Goal: Task Accomplishment & Management: Manage account settings

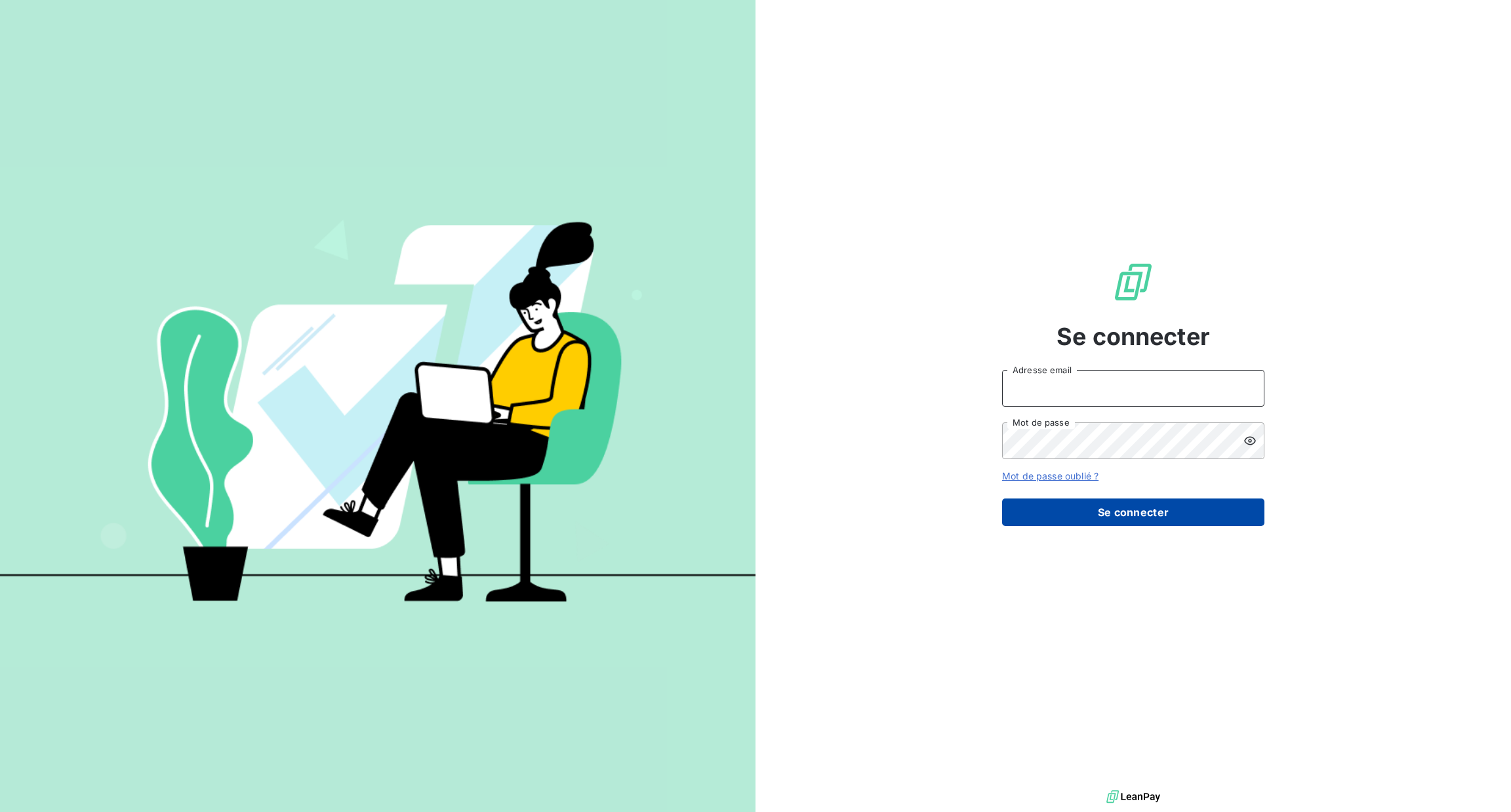
type input "[PERSON_NAME][EMAIL_ADDRESS][DOMAIN_NAME]"
click at [1085, 512] on button "Se connecter" at bounding box center [1133, 512] width 262 height 27
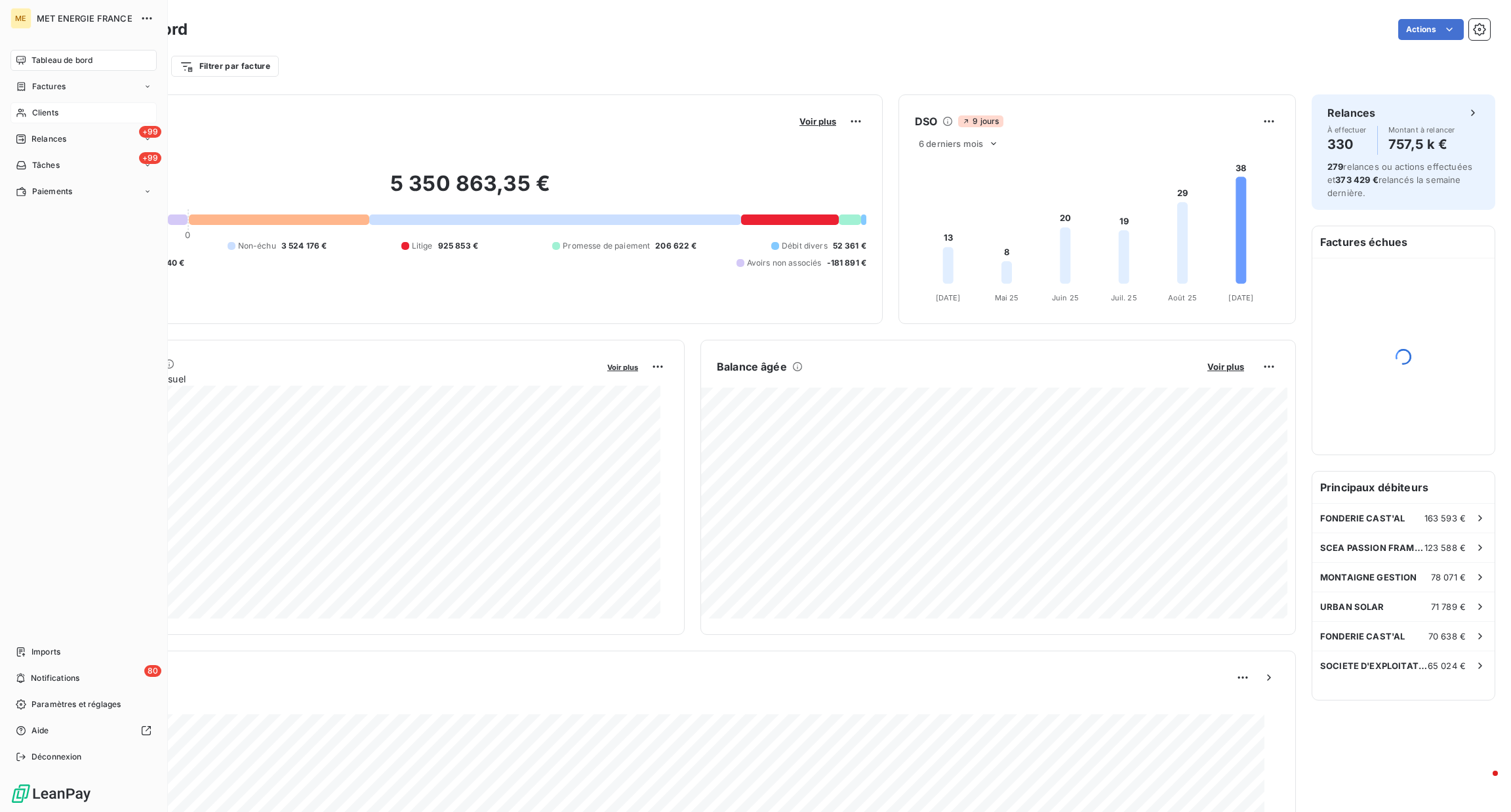
click at [29, 112] on div "Clients" at bounding box center [83, 112] width 146 height 21
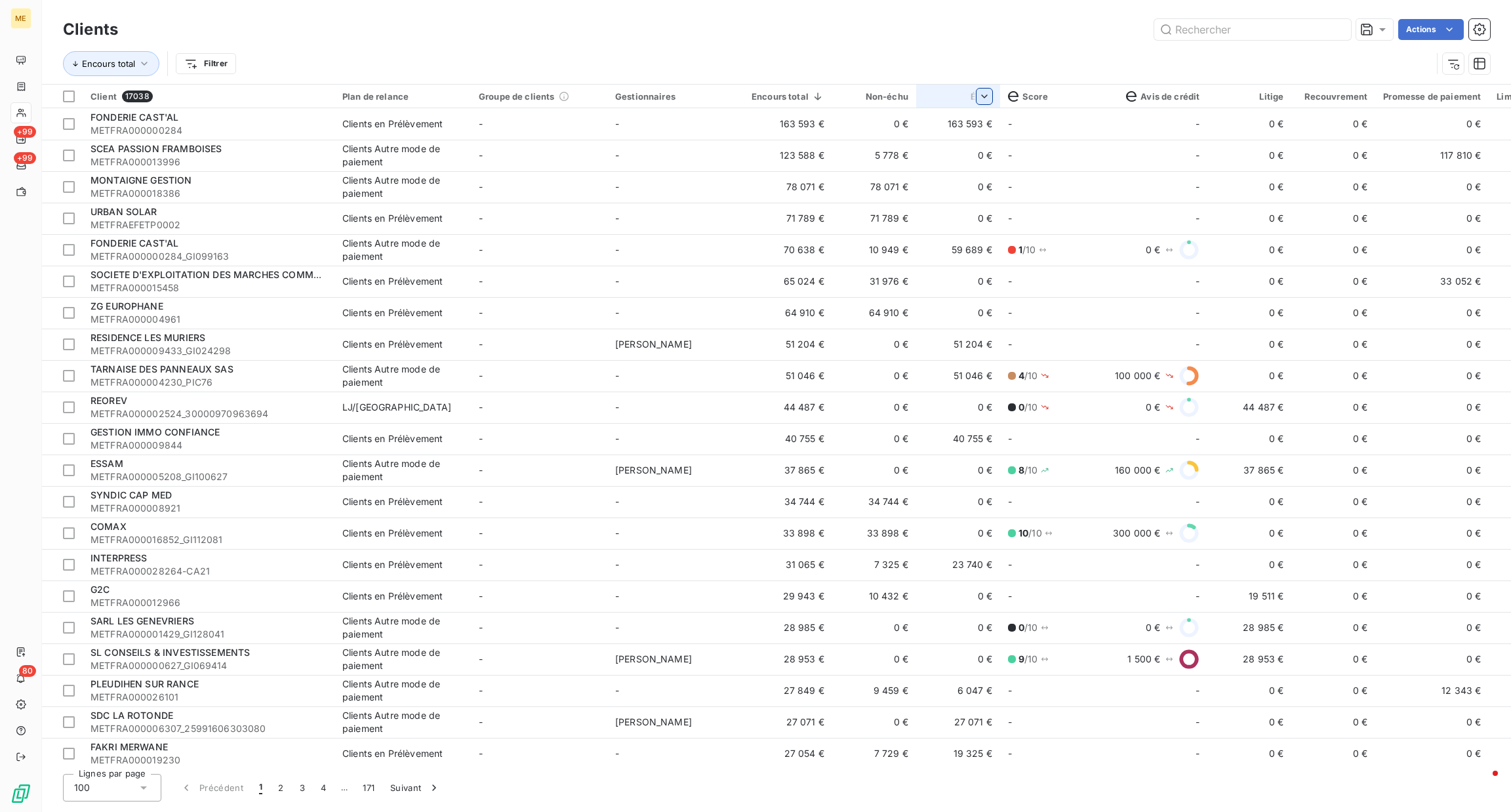
click at [975, 96] on html "ME +99 +99 80 Clients Actions Encours total Filtrer Client 17038 Plan de relanc…" at bounding box center [756, 406] width 1511 height 812
click at [952, 145] on div "Trier par ordre décroissant" at bounding box center [912, 153] width 156 height 29
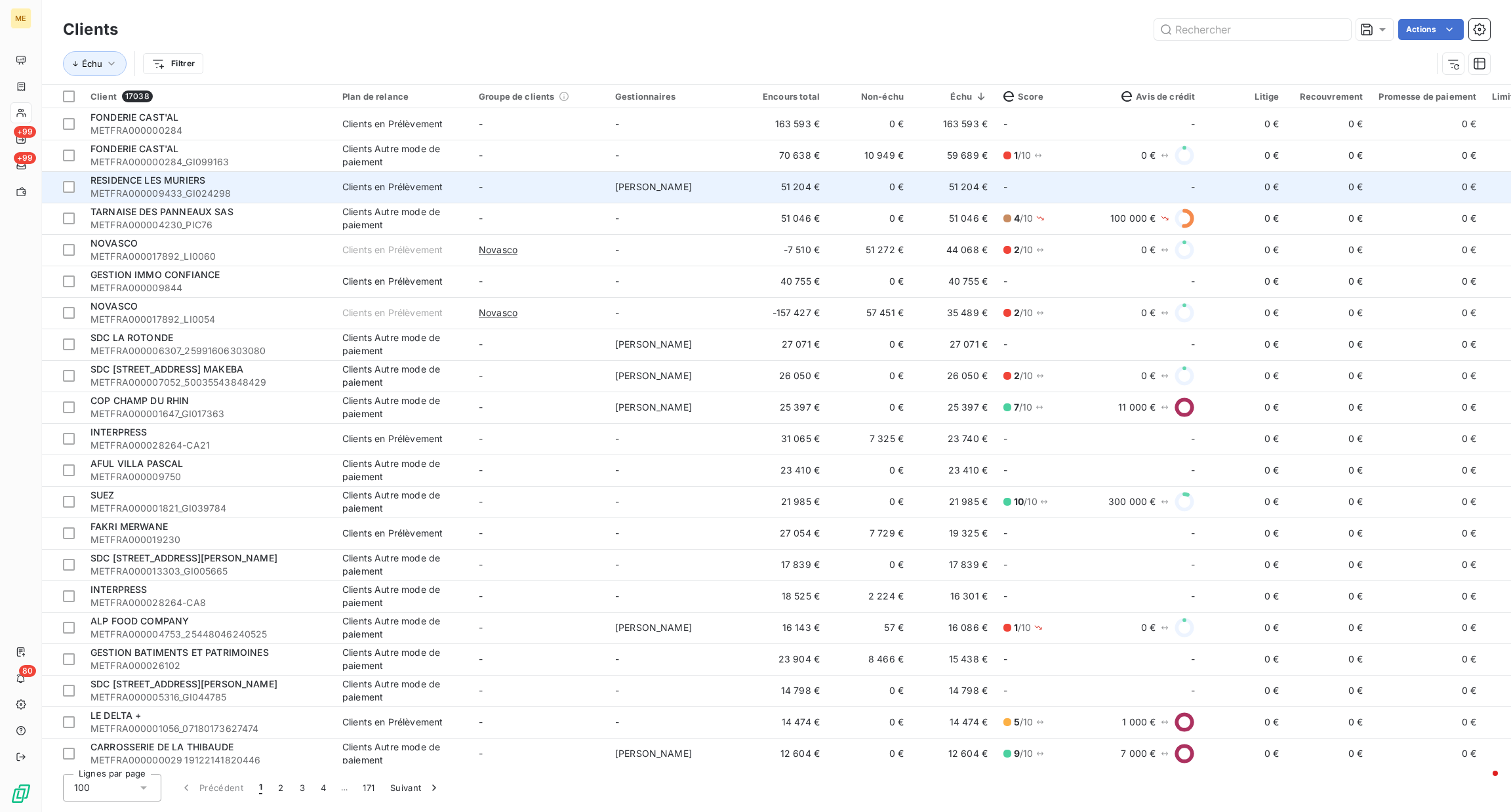
click at [944, 187] on td "51 204 €" at bounding box center [953, 187] width 84 height 31
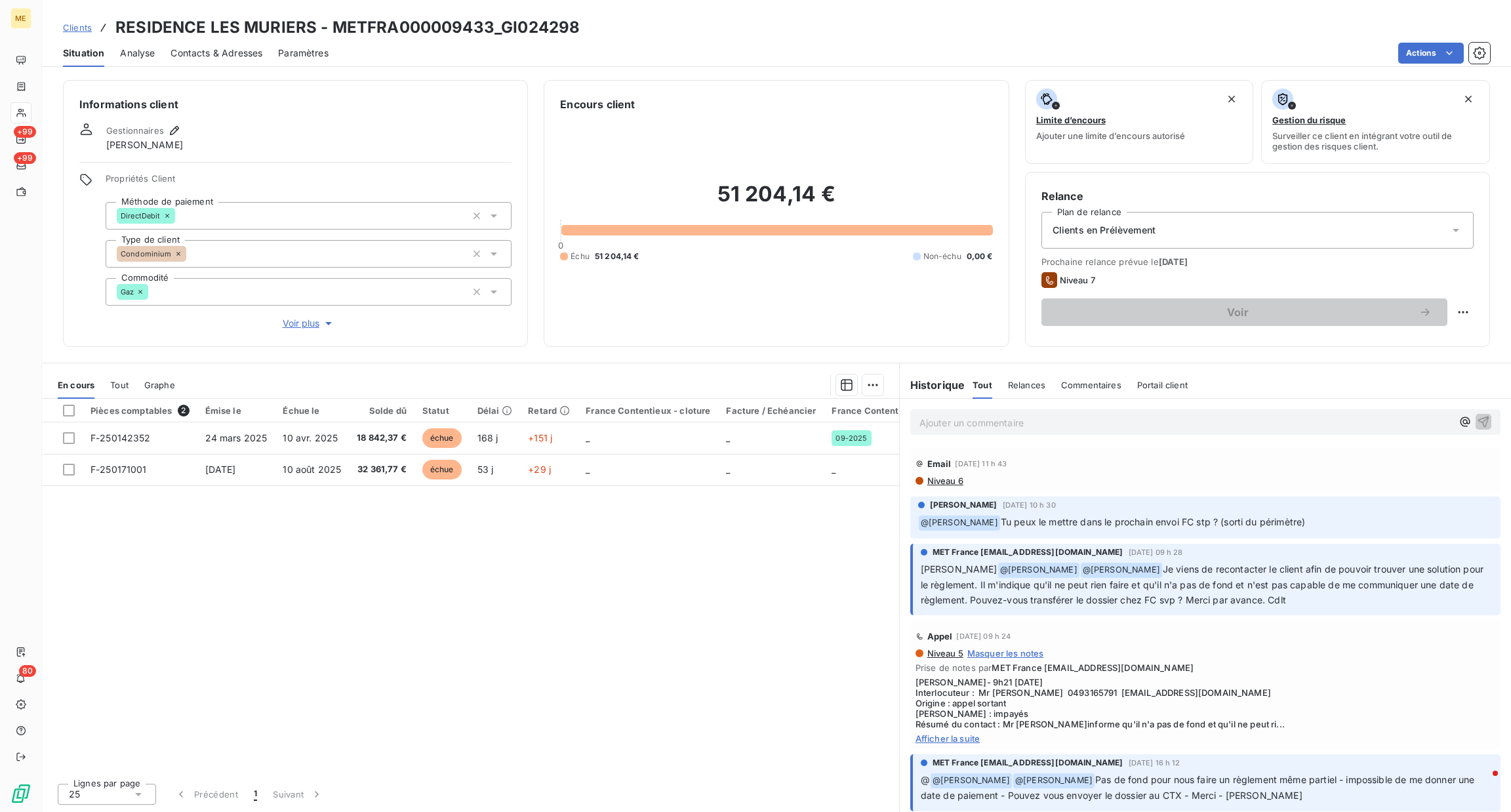
click at [283, 324] on span "Voir plus" at bounding box center [309, 323] width 52 height 13
